Goal: Task Accomplishment & Management: Manage account settings

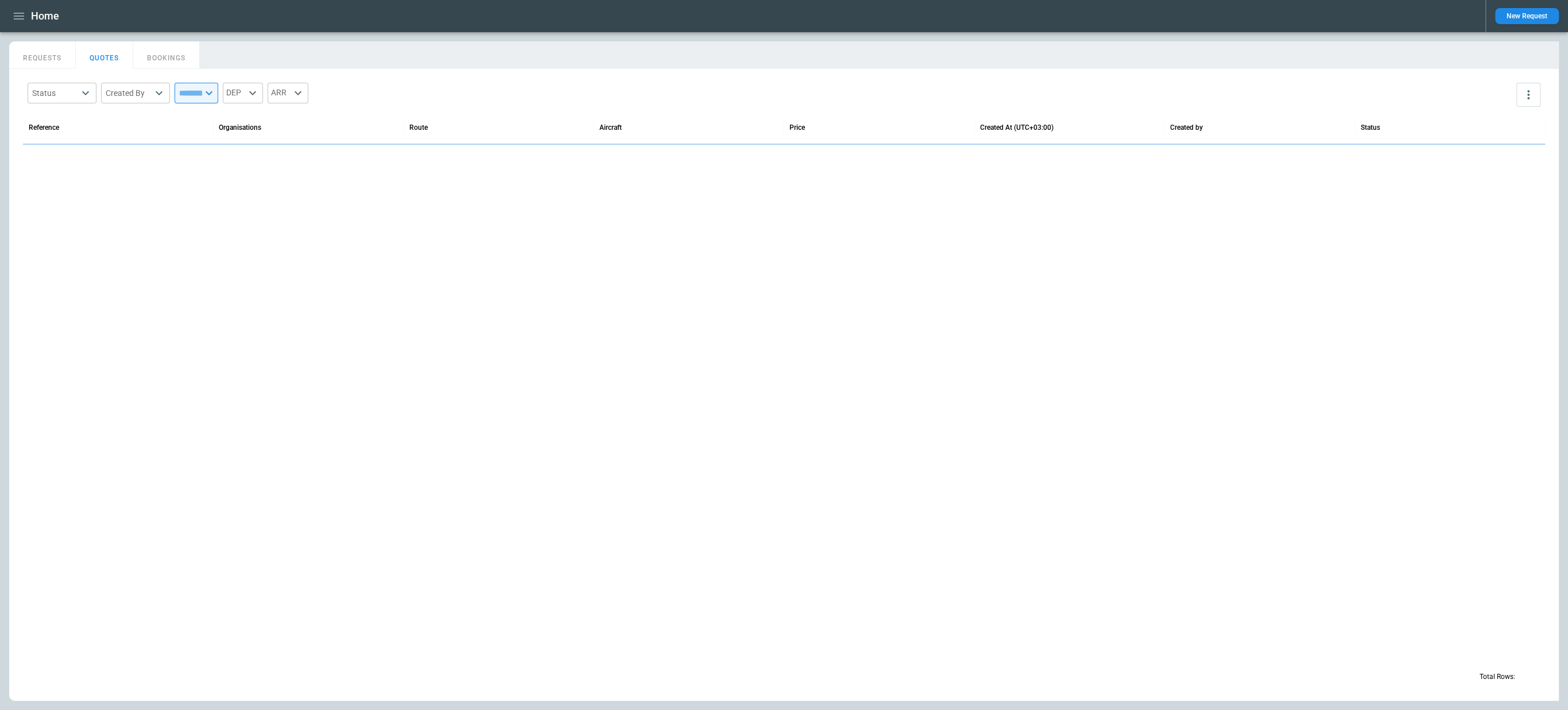
click at [26, 17] on button "button" at bounding box center [19, 16] width 20 height 20
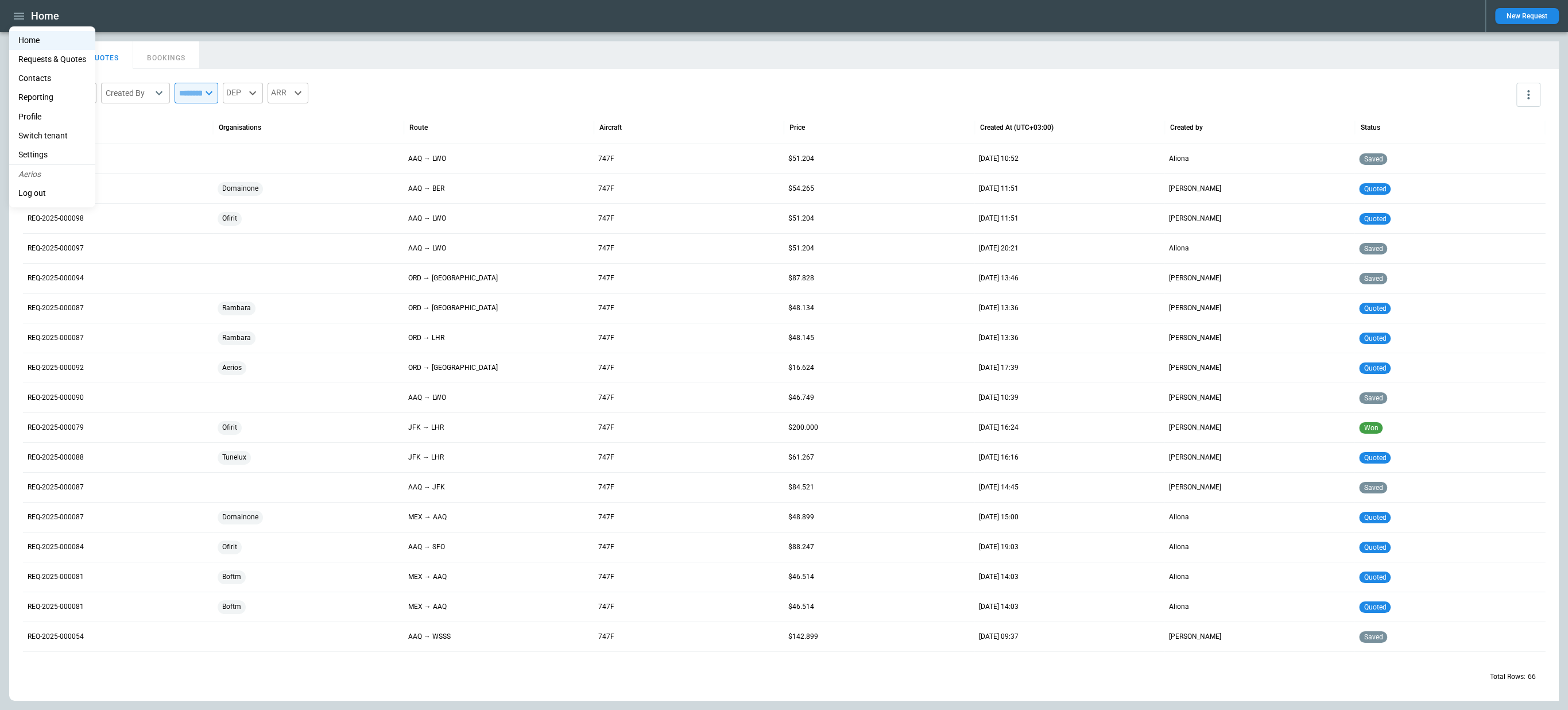
click at [46, 129] on li "Switch tenant" at bounding box center [53, 136] width 86 height 19
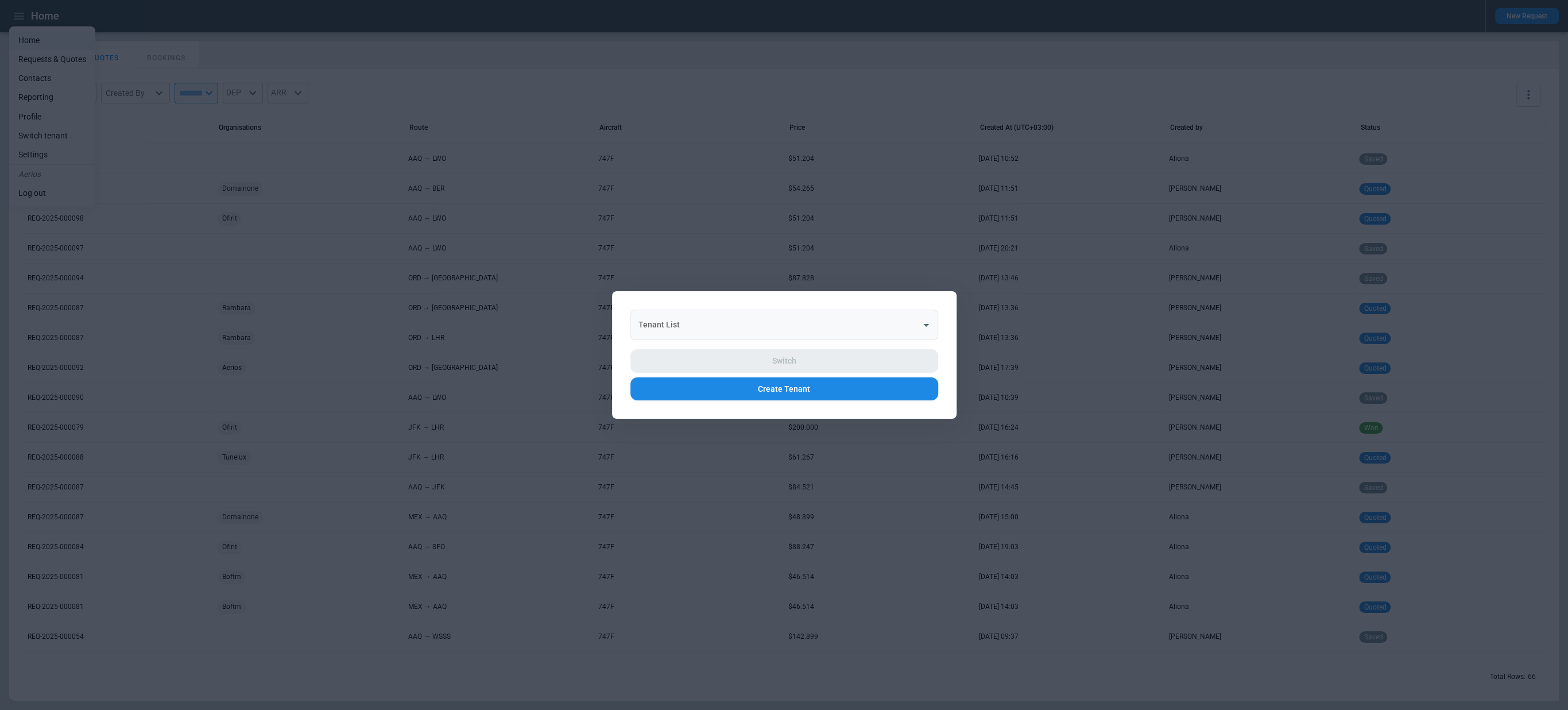
click at [669, 317] on input "Tenant List" at bounding box center [775, 324] width 280 height 20
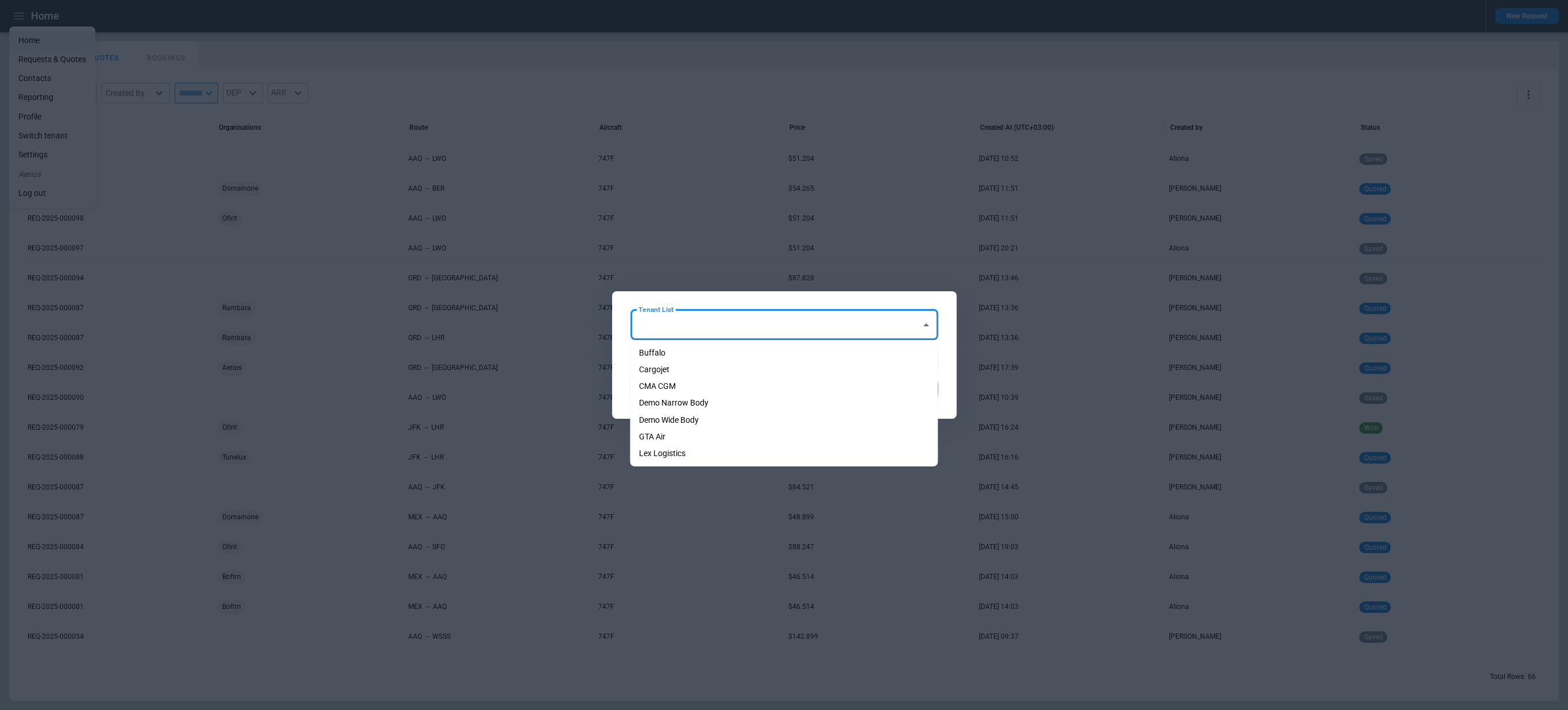
click at [667, 429] on li "GTA Air" at bounding box center [783, 436] width 307 height 16
type input "*******"
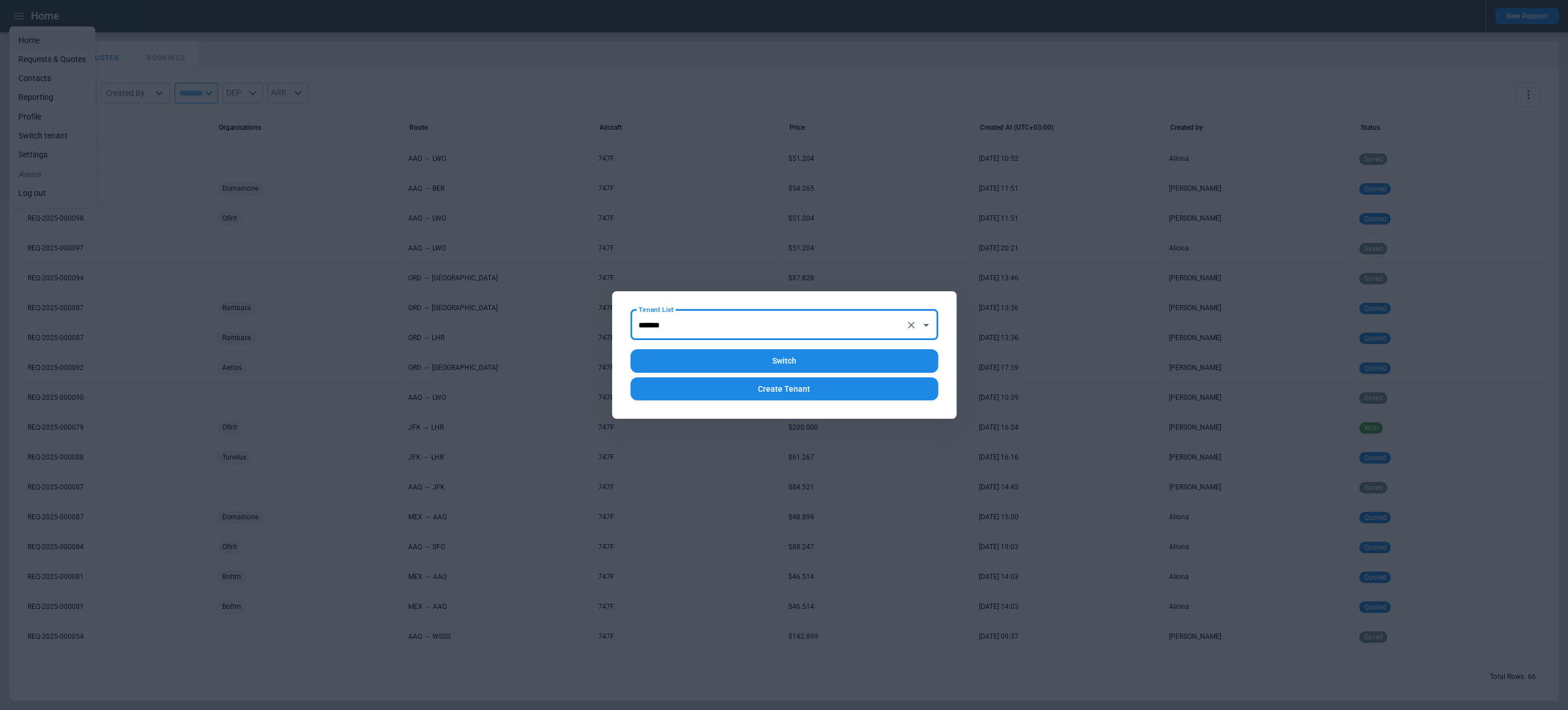
click at [689, 365] on button "Switch" at bounding box center [784, 360] width 307 height 23
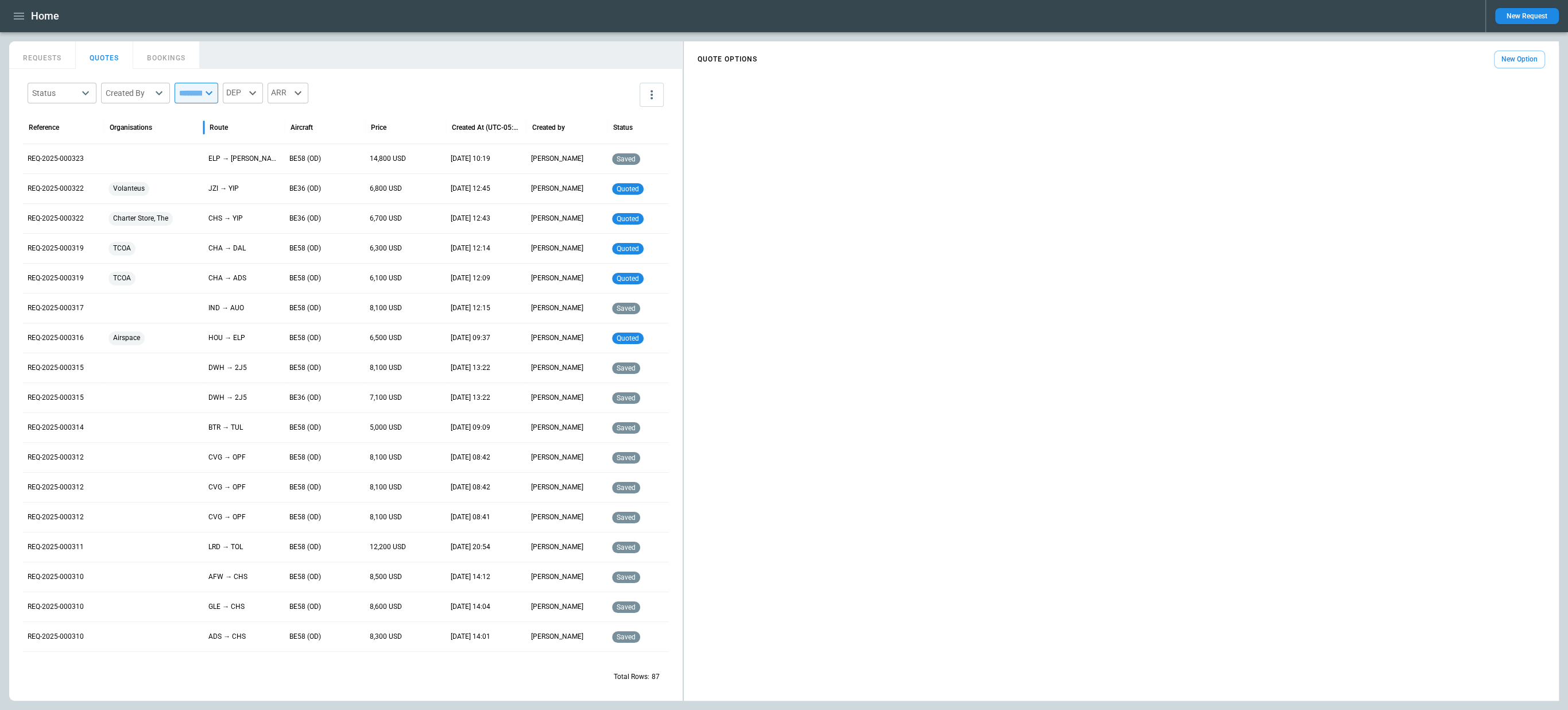
drag, startPoint x: 184, startPoint y: 130, endPoint x: 203, endPoint y: 133, distance: 19.2
click at [203, 133] on div at bounding box center [204, 127] width 6 height 32
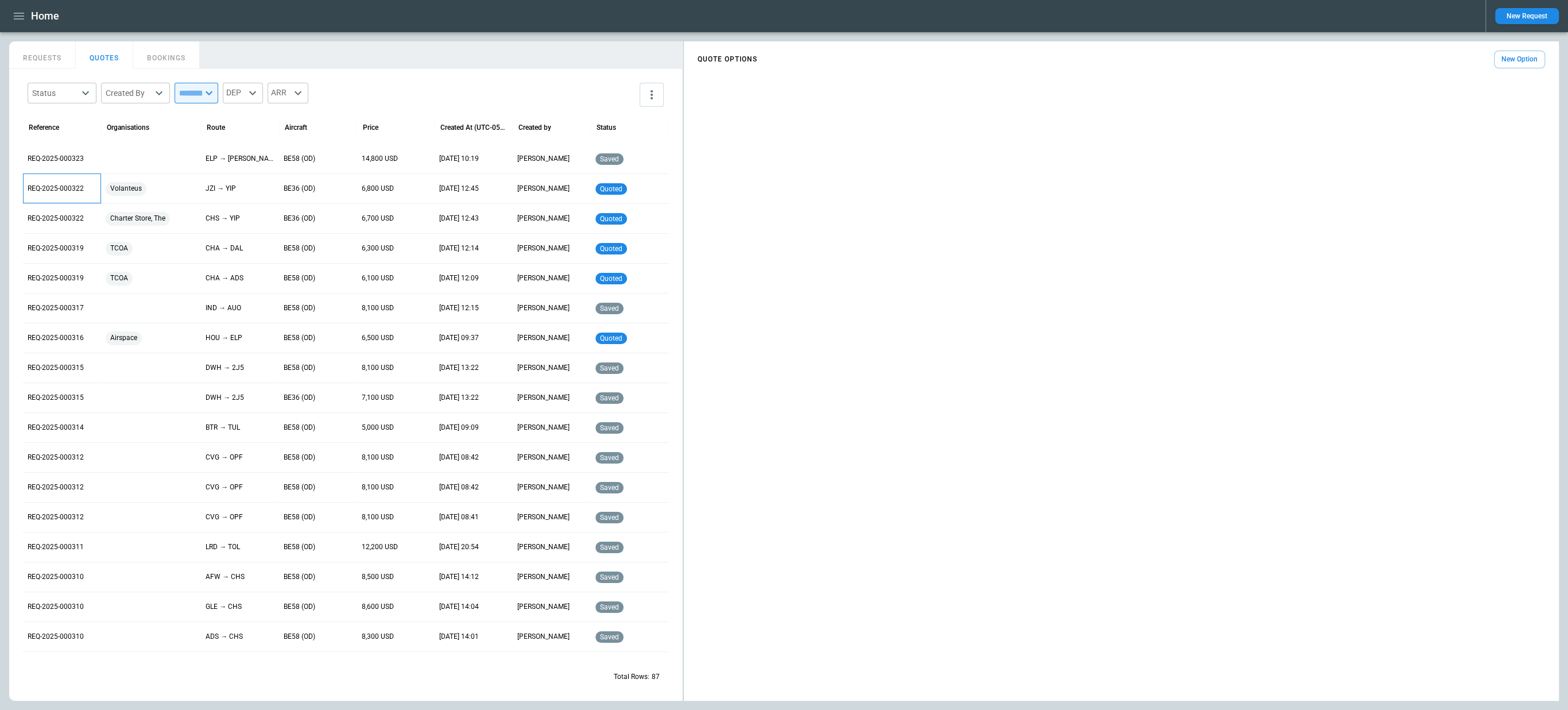
click at [55, 189] on p "REQ-2025-000322" at bounding box center [62, 188] width 69 height 10
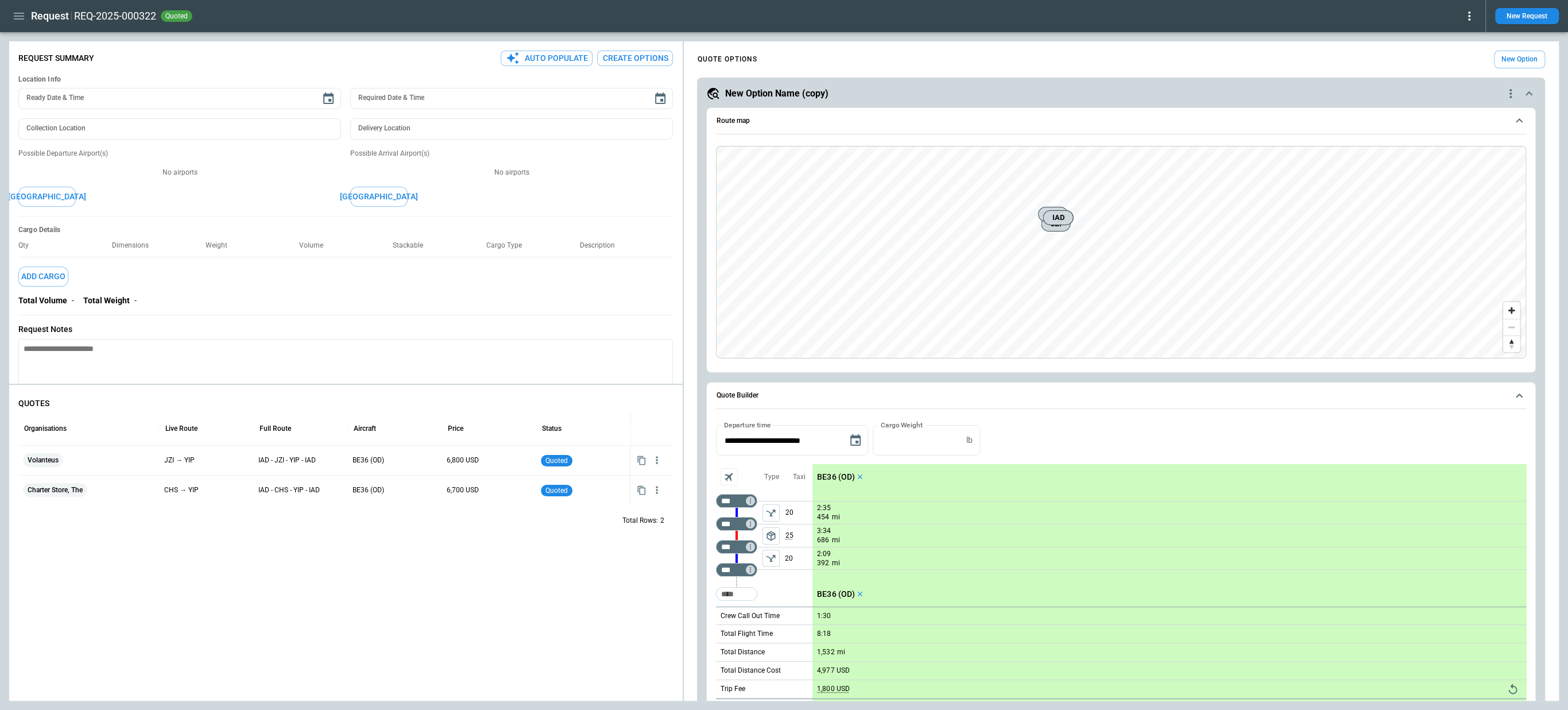
scroll to position [972, 0]
